Goal: Information Seeking & Learning: Find specific fact

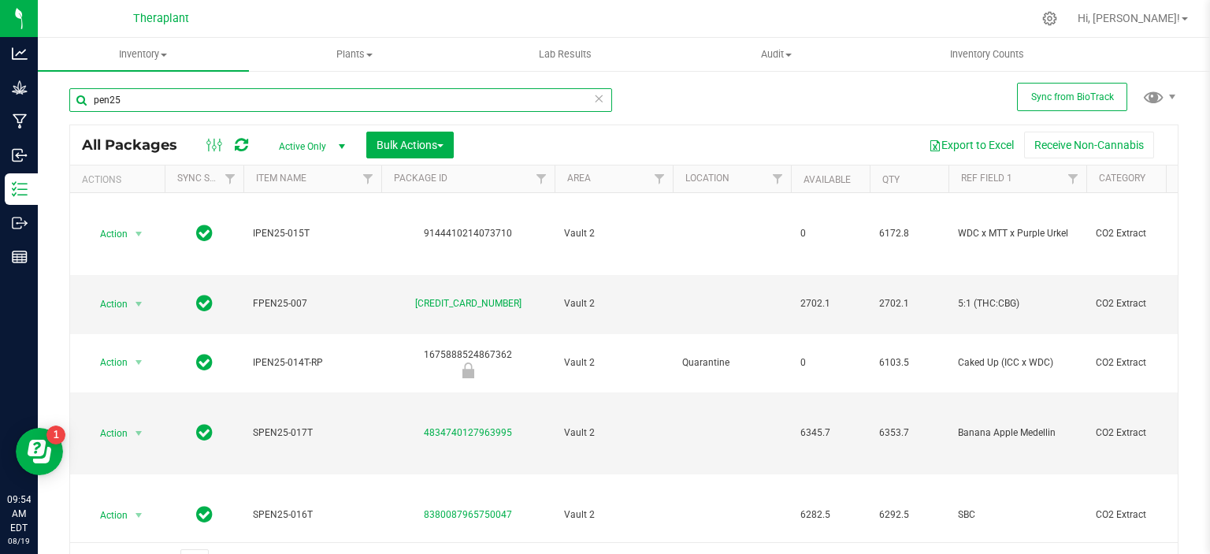
click at [244, 94] on input "pen25" at bounding box center [340, 100] width 543 height 24
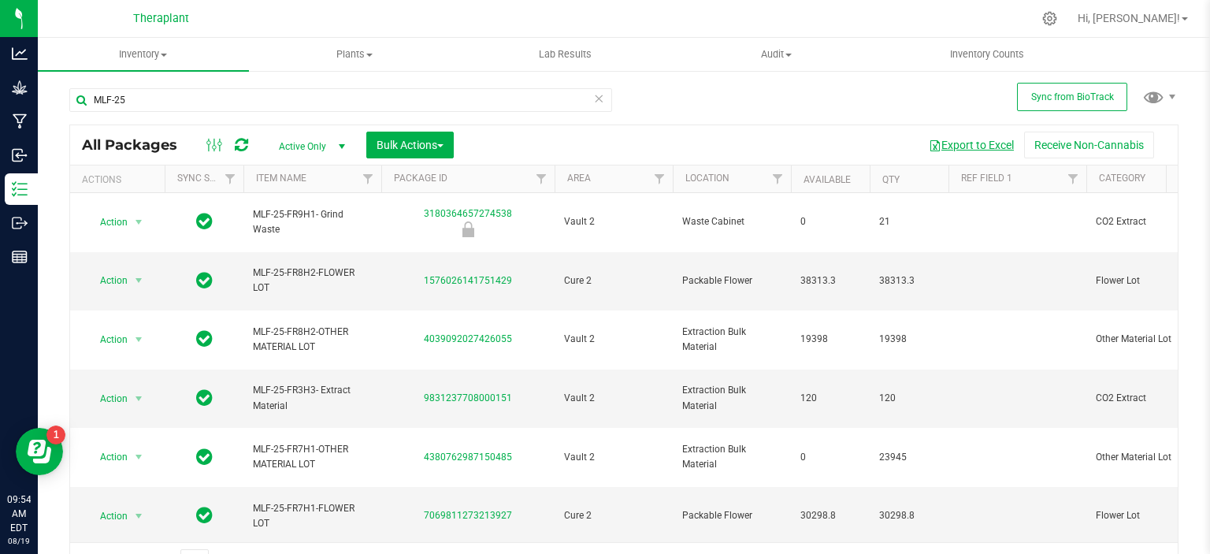
click at [940, 148] on button "Export to Excel" at bounding box center [972, 145] width 106 height 27
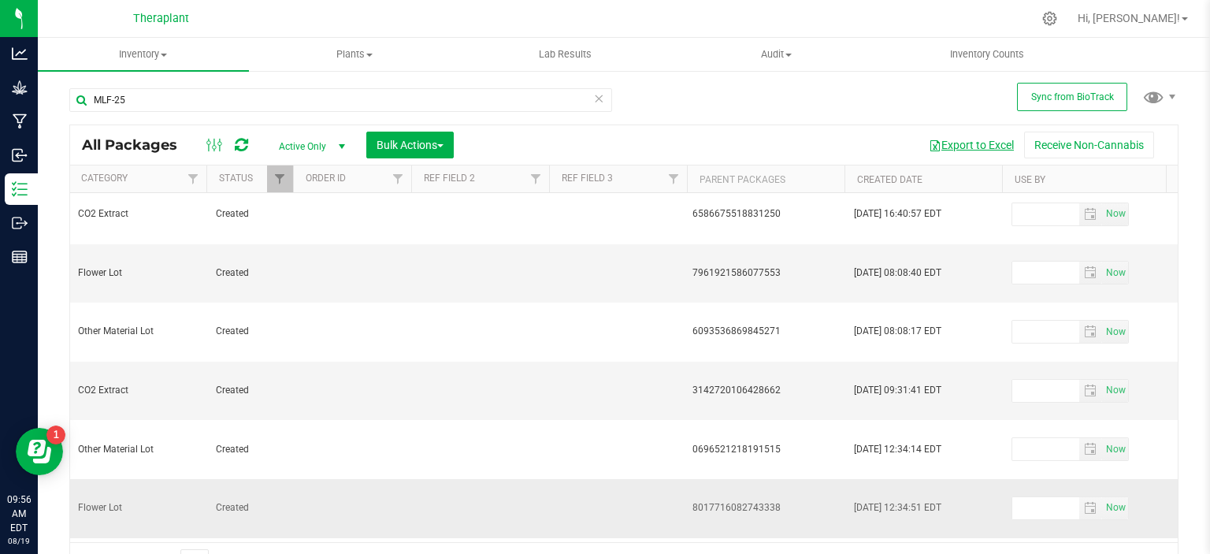
scroll to position [0, 768]
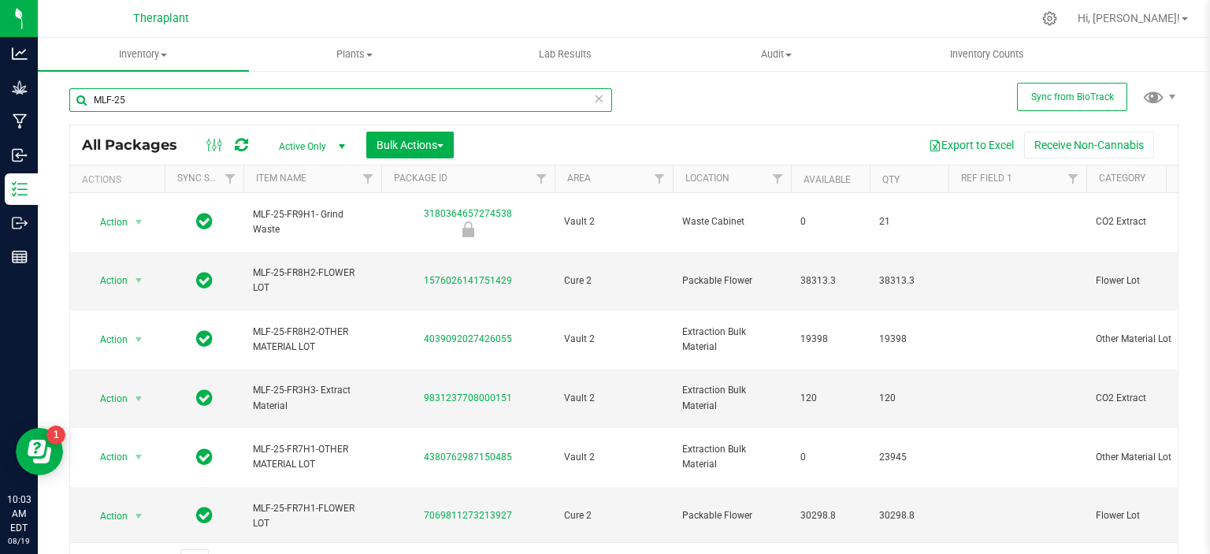
click at [322, 94] on input "MLF-25" at bounding box center [340, 100] width 543 height 24
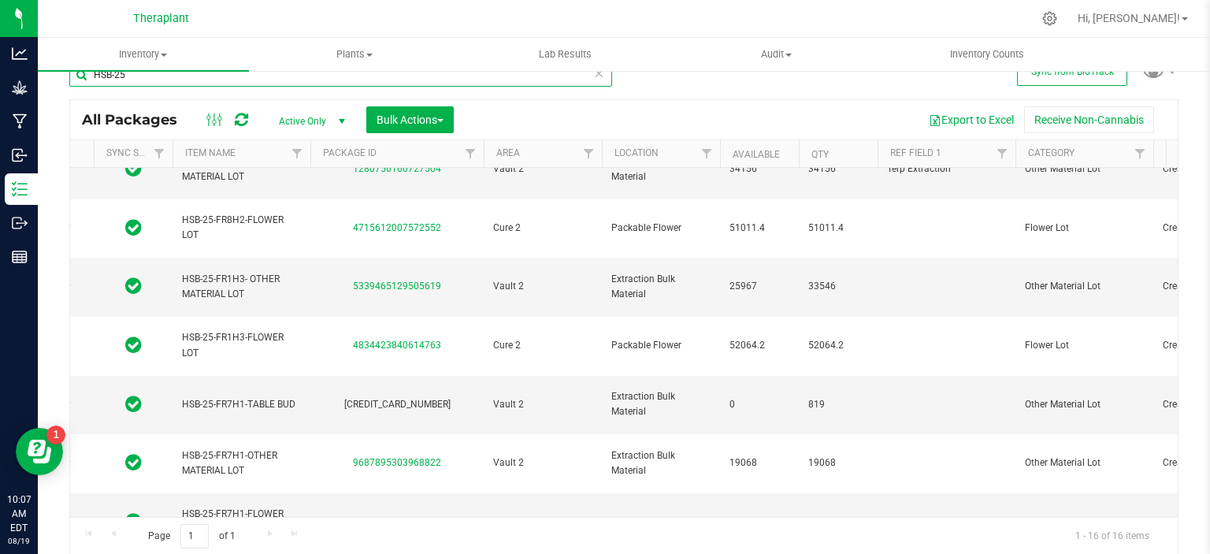
scroll to position [294, 71]
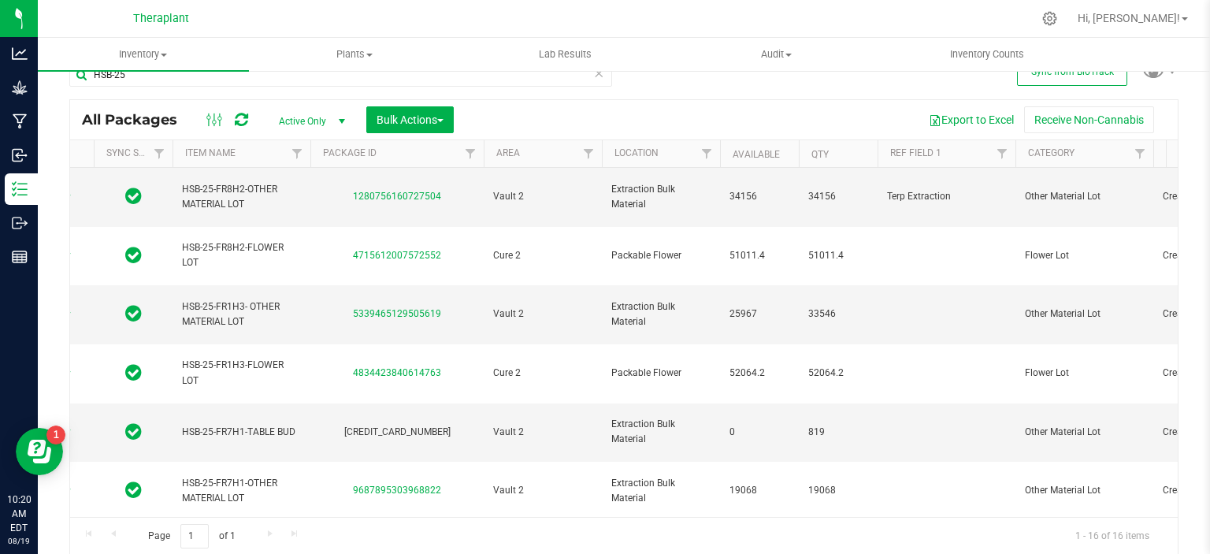
click at [337, 76] on input "HSB-25" at bounding box center [340, 75] width 543 height 24
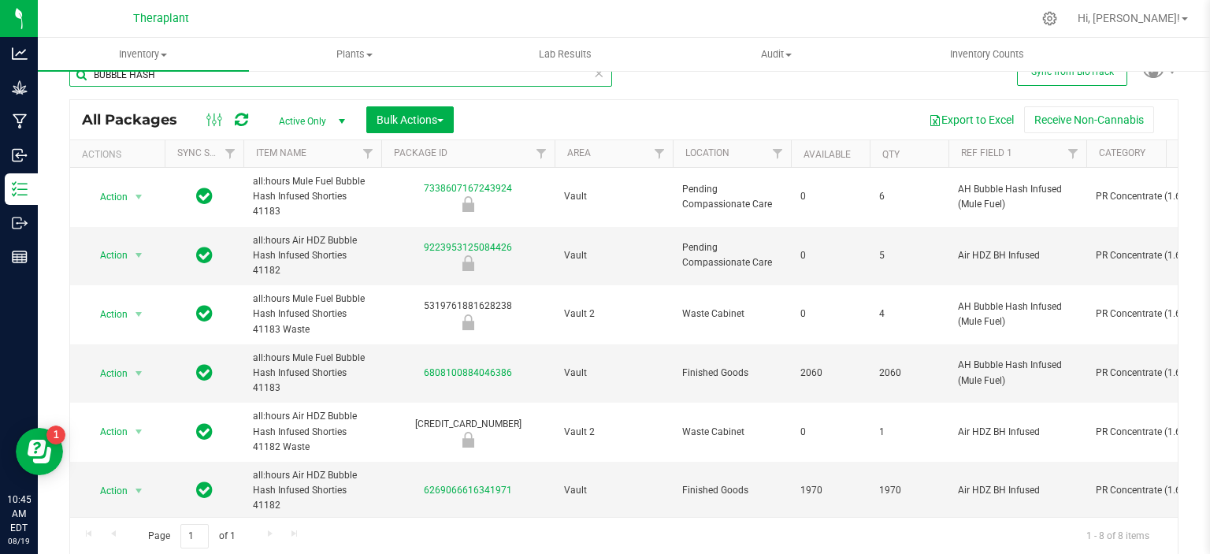
type input "BUBBLE HASH"
